Goal: Find specific fact: Find specific fact

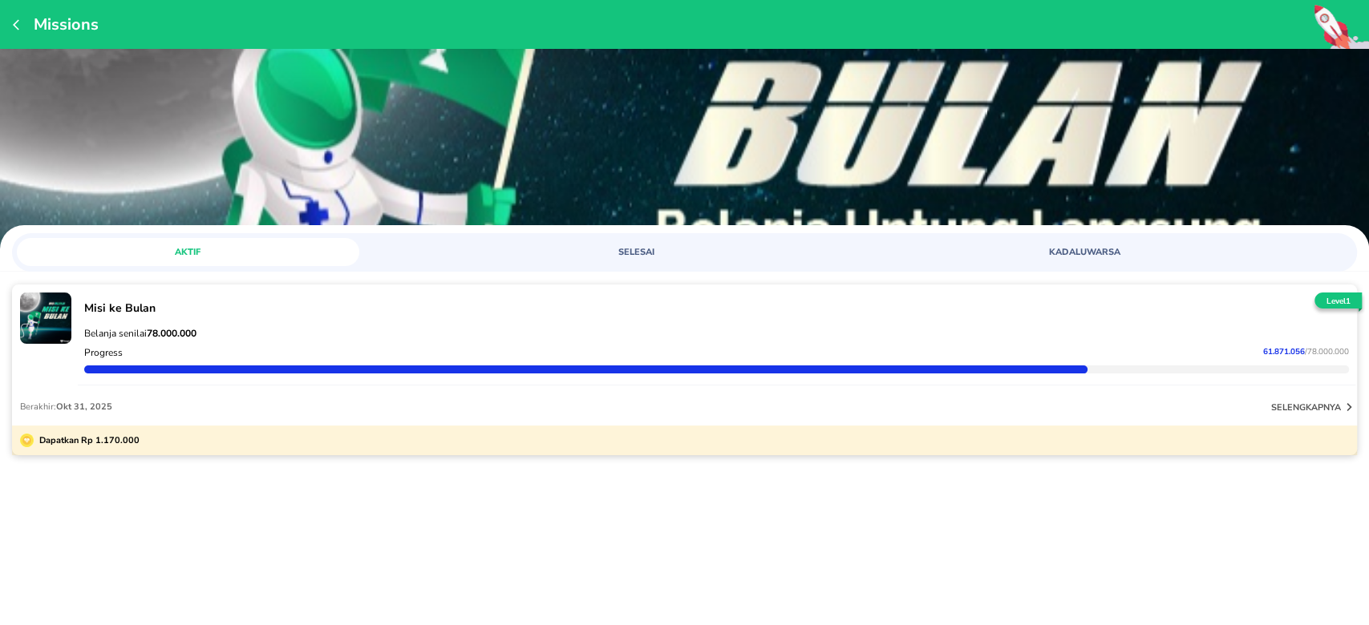
click at [180, 331] on strong "78.000.000" at bounding box center [172, 333] width 50 height 13
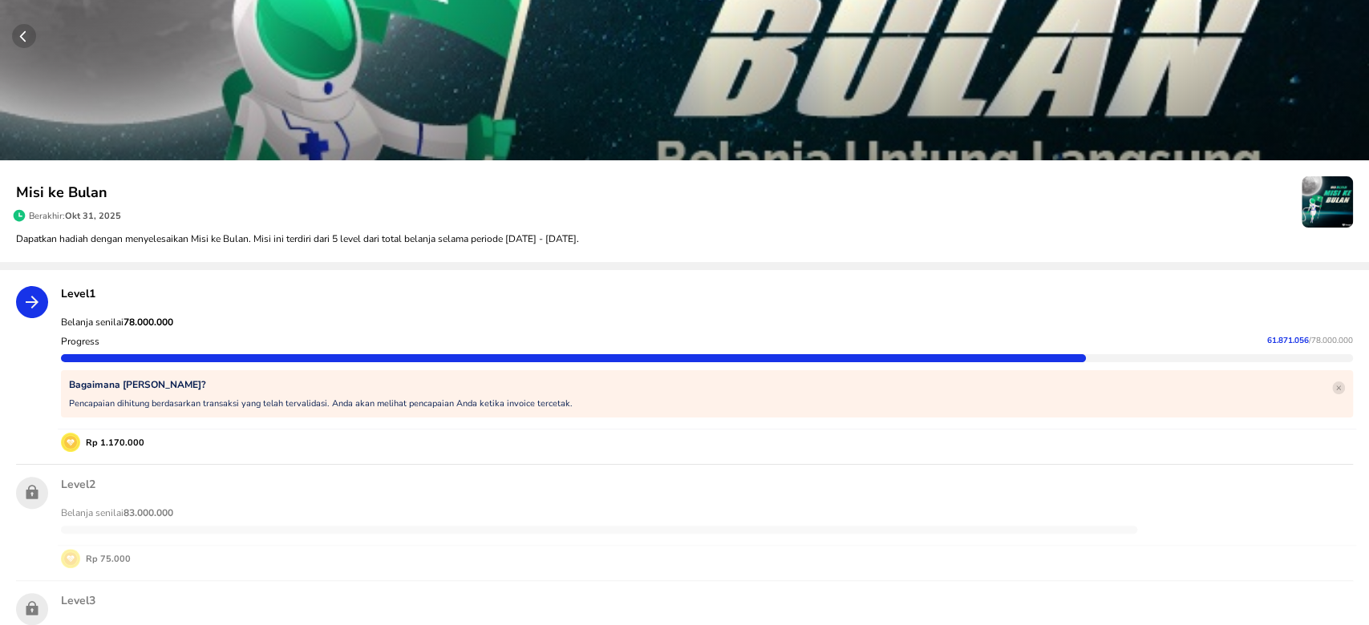
click at [157, 318] on strong "78.000.000" at bounding box center [148, 322] width 50 height 13
copy strong "78.000.000"
click at [1267, 338] on span "61.871.056" at bounding box center [1288, 340] width 42 height 11
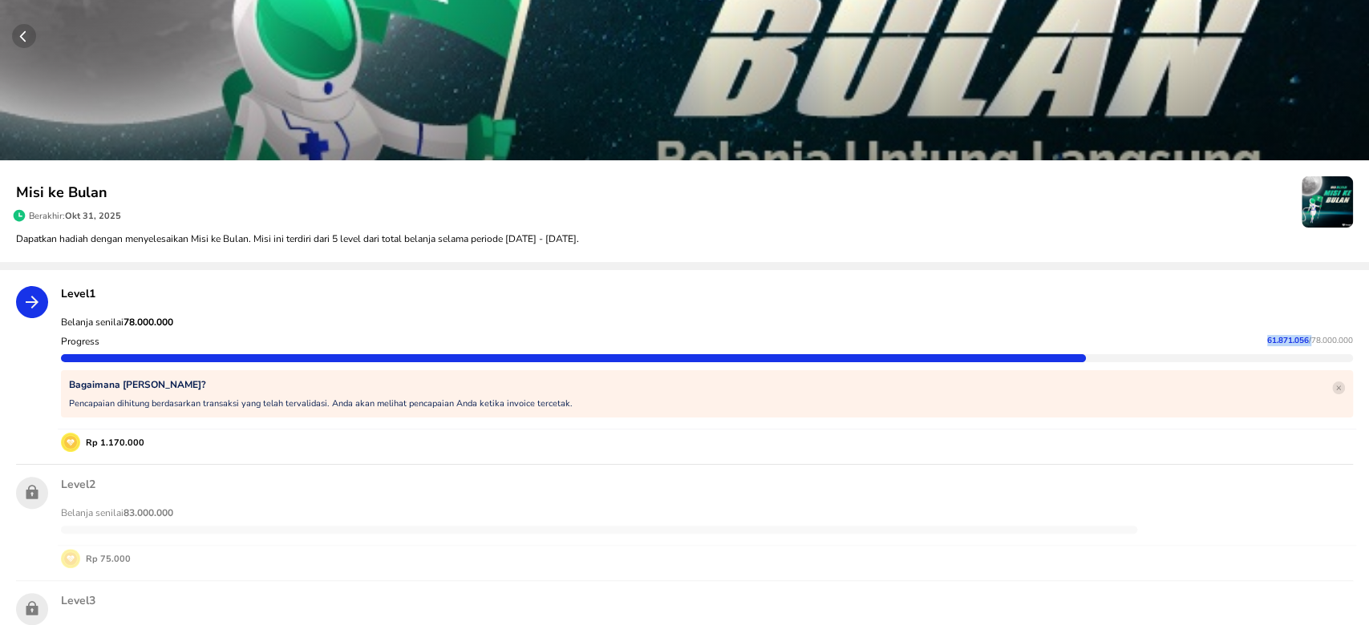
copy p "61.871.056"
